Goal: Use online tool/utility: Utilize a website feature to perform a specific function

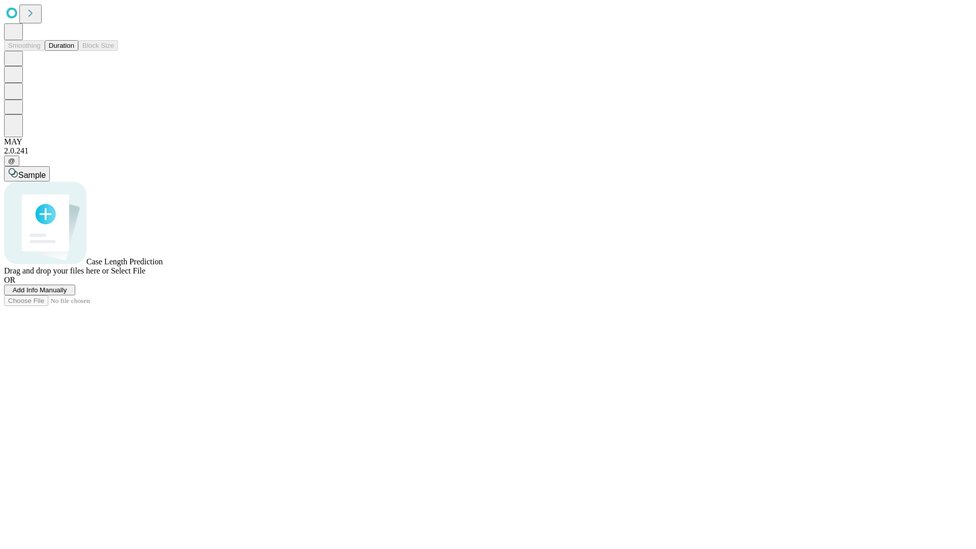
click at [67, 294] on span "Add Info Manually" at bounding box center [40, 290] width 54 height 8
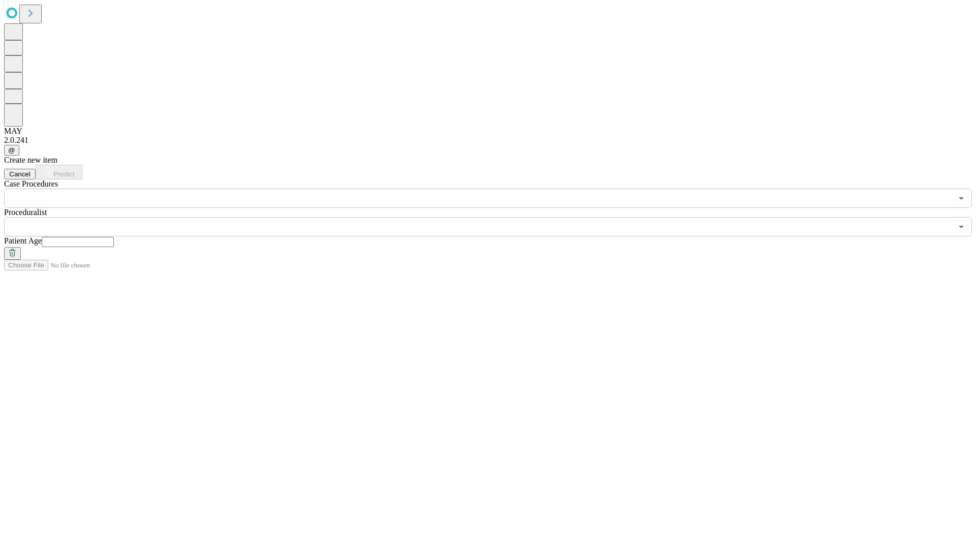
click at [114, 237] on input "text" at bounding box center [78, 242] width 72 height 10
type input "**"
click at [495, 217] on input "text" at bounding box center [478, 226] width 948 height 19
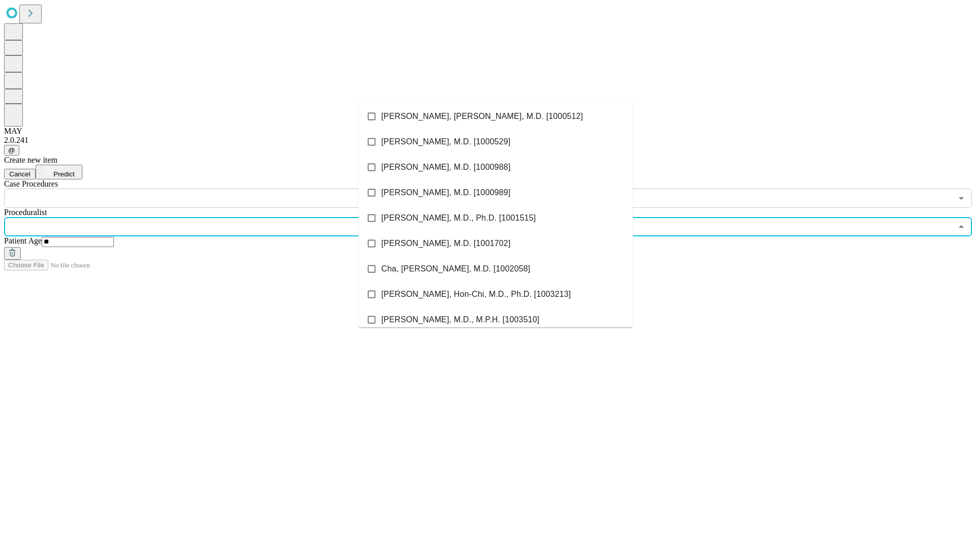
click at [496, 116] on li "[PERSON_NAME], [PERSON_NAME], M.D. [1000512]" at bounding box center [495, 116] width 274 height 25
click at [213, 189] on input "text" at bounding box center [478, 198] width 948 height 19
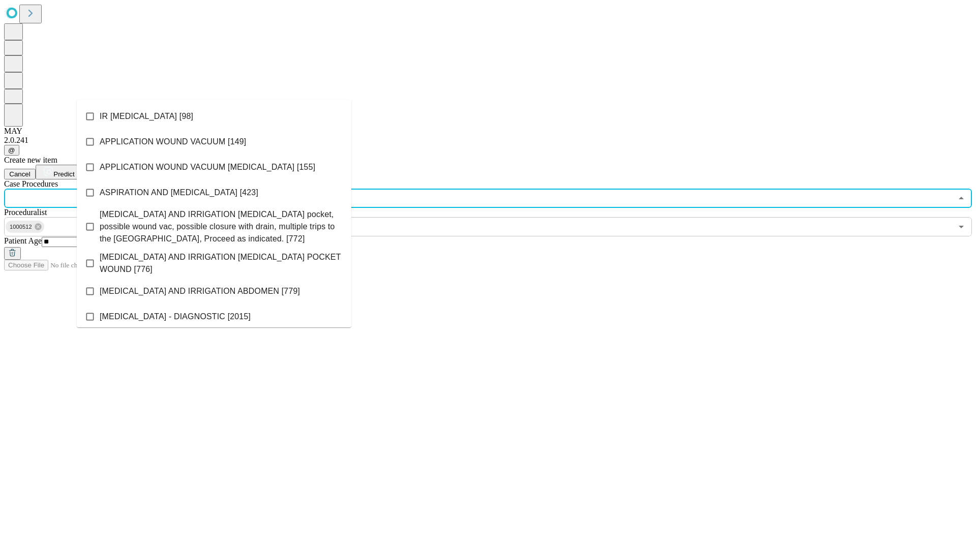
click at [214, 116] on li "IR [MEDICAL_DATA] [98]" at bounding box center [214, 116] width 274 height 25
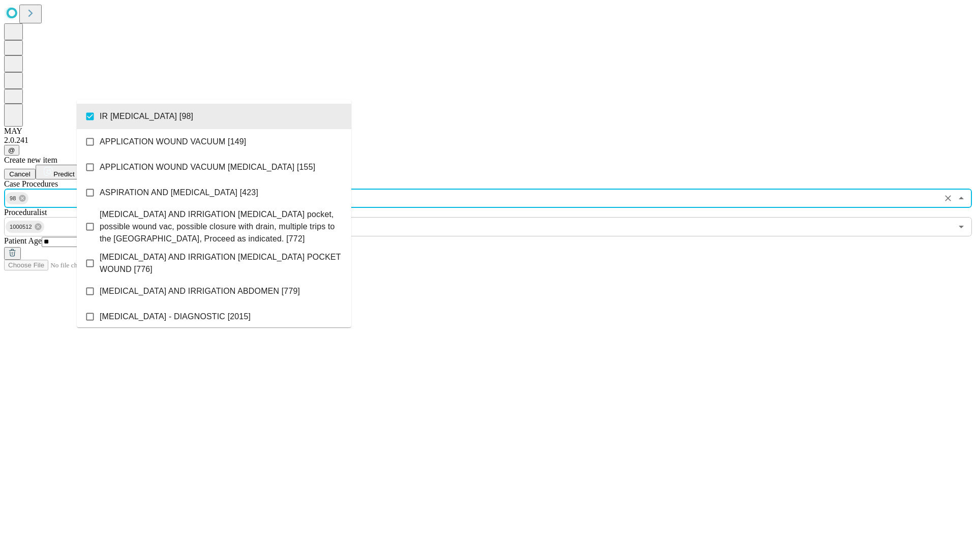
click at [74, 170] on span "Predict" at bounding box center [63, 174] width 21 height 8
